Goal: Find specific page/section: Find specific page/section

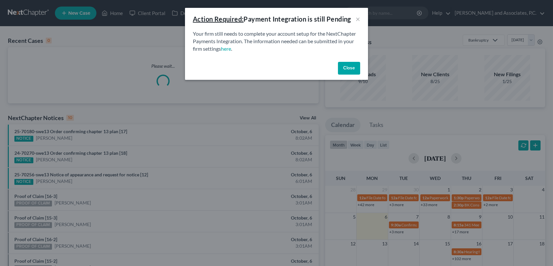
click at [346, 71] on button "Close" at bounding box center [349, 68] width 22 height 13
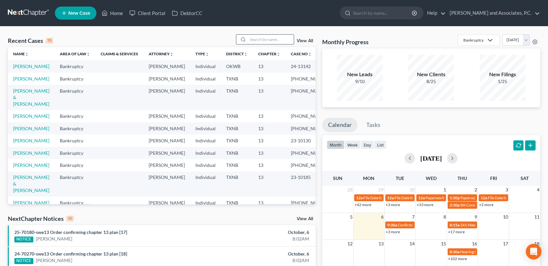
click at [256, 40] on input "search" at bounding box center [271, 39] width 46 height 9
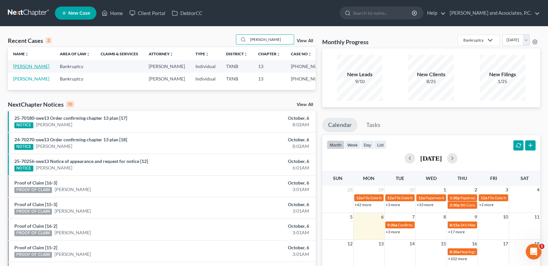
type input "[PERSON_NAME]"
click at [22, 67] on link "[PERSON_NAME]" at bounding box center [31, 66] width 36 height 6
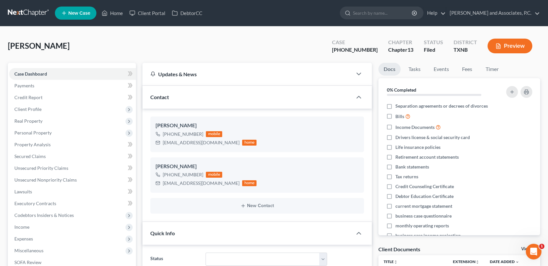
scroll to position [161, 0]
click at [30, 109] on span "Client Profile" at bounding box center [27, 109] width 27 height 6
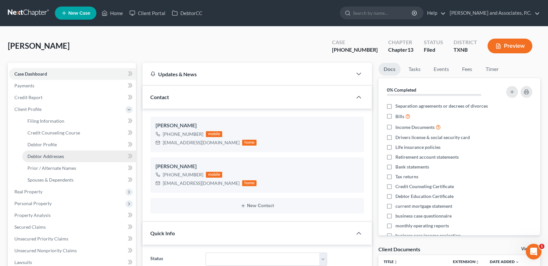
click at [48, 158] on span "Debtor Addresses" at bounding box center [45, 156] width 37 height 6
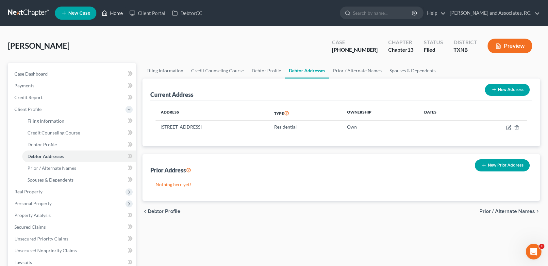
click at [116, 14] on link "Home" at bounding box center [112, 13] width 28 height 12
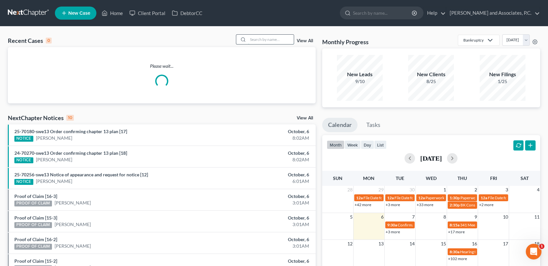
click at [263, 40] on input "search" at bounding box center [271, 39] width 46 height 9
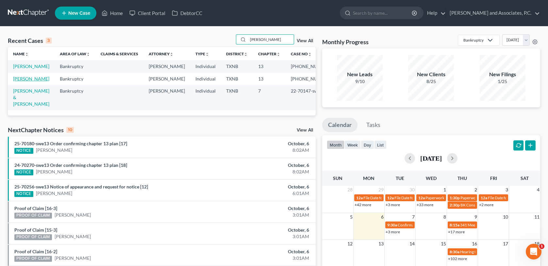
type input "[PERSON_NAME]"
click at [16, 81] on link "[PERSON_NAME]" at bounding box center [31, 79] width 36 height 6
select select "3"
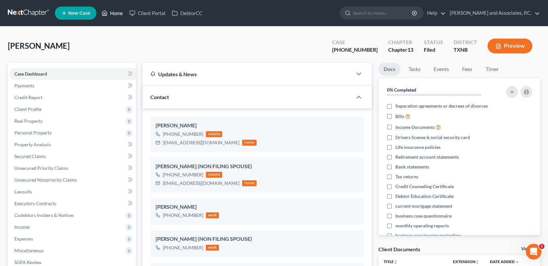
click at [115, 15] on link "Home" at bounding box center [112, 13] width 28 height 12
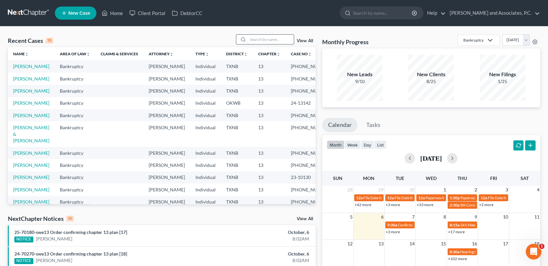
click at [257, 40] on input "search" at bounding box center [271, 39] width 46 height 9
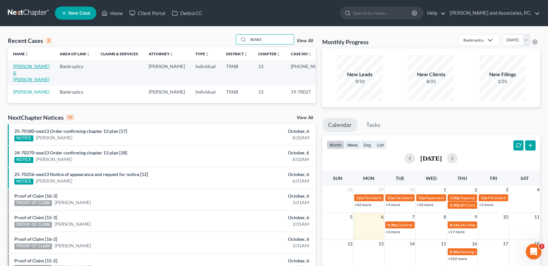
type input "SEARS"
click at [31, 65] on link "[PERSON_NAME] & [PERSON_NAME]" at bounding box center [31, 72] width 36 height 19
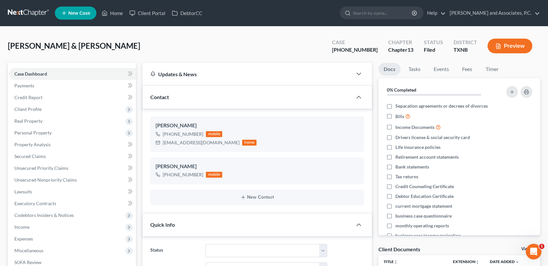
scroll to position [179, 0]
click at [28, 111] on span "Client Profile" at bounding box center [27, 109] width 27 height 6
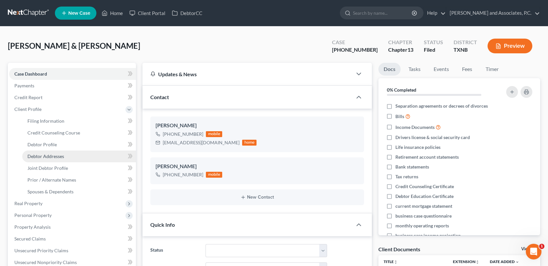
click at [42, 157] on span "Debtor Addresses" at bounding box center [45, 156] width 37 height 6
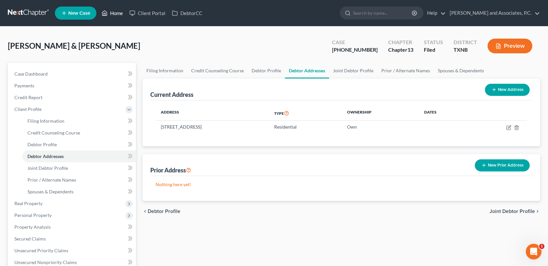
click at [116, 11] on link "Home" at bounding box center [112, 13] width 28 height 12
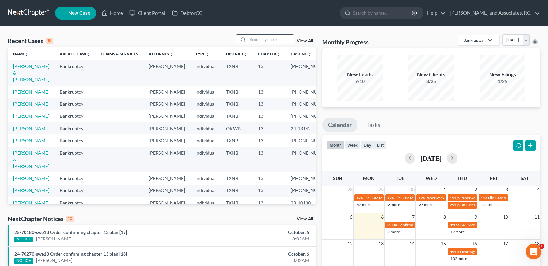
click at [253, 40] on input "search" at bounding box center [271, 39] width 46 height 9
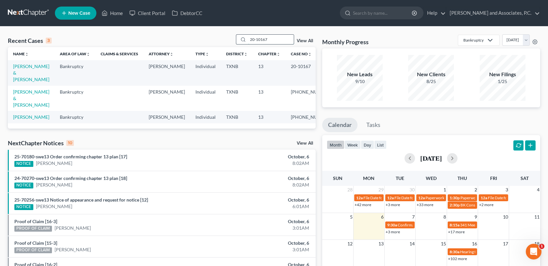
type input "20-10167"
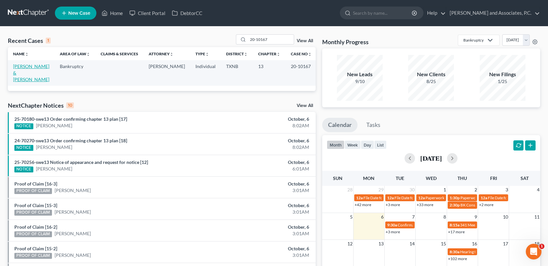
click at [49, 66] on link "[PERSON_NAME] & [PERSON_NAME]" at bounding box center [31, 72] width 36 height 19
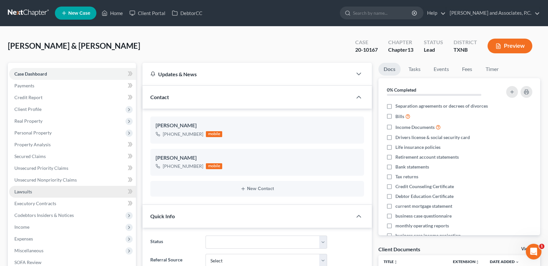
scroll to position [98, 0]
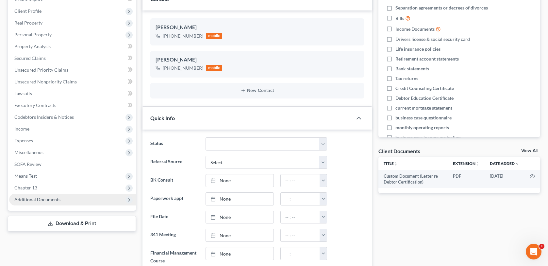
click at [35, 200] on span "Additional Documents" at bounding box center [37, 199] width 46 height 6
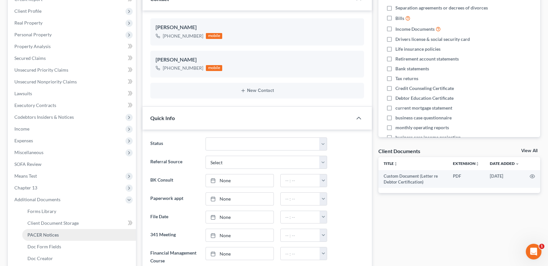
click at [43, 234] on span "PACER Notices" at bounding box center [42, 235] width 31 height 6
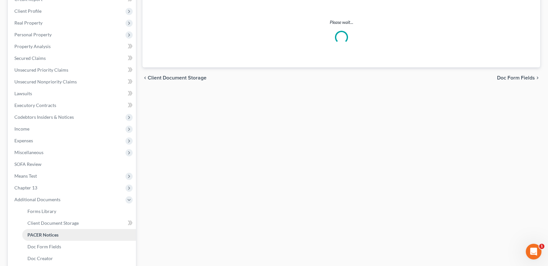
click at [43, 234] on span "PACER Notices" at bounding box center [42, 235] width 31 height 6
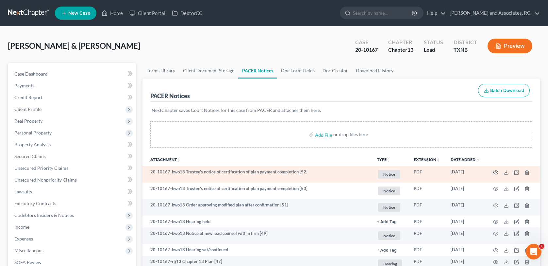
click at [494, 173] on icon "button" at bounding box center [496, 172] width 5 height 4
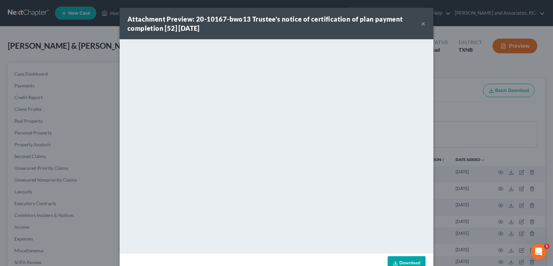
scroll to position [17, 0]
